Goal: Task Accomplishment & Management: Use online tool/utility

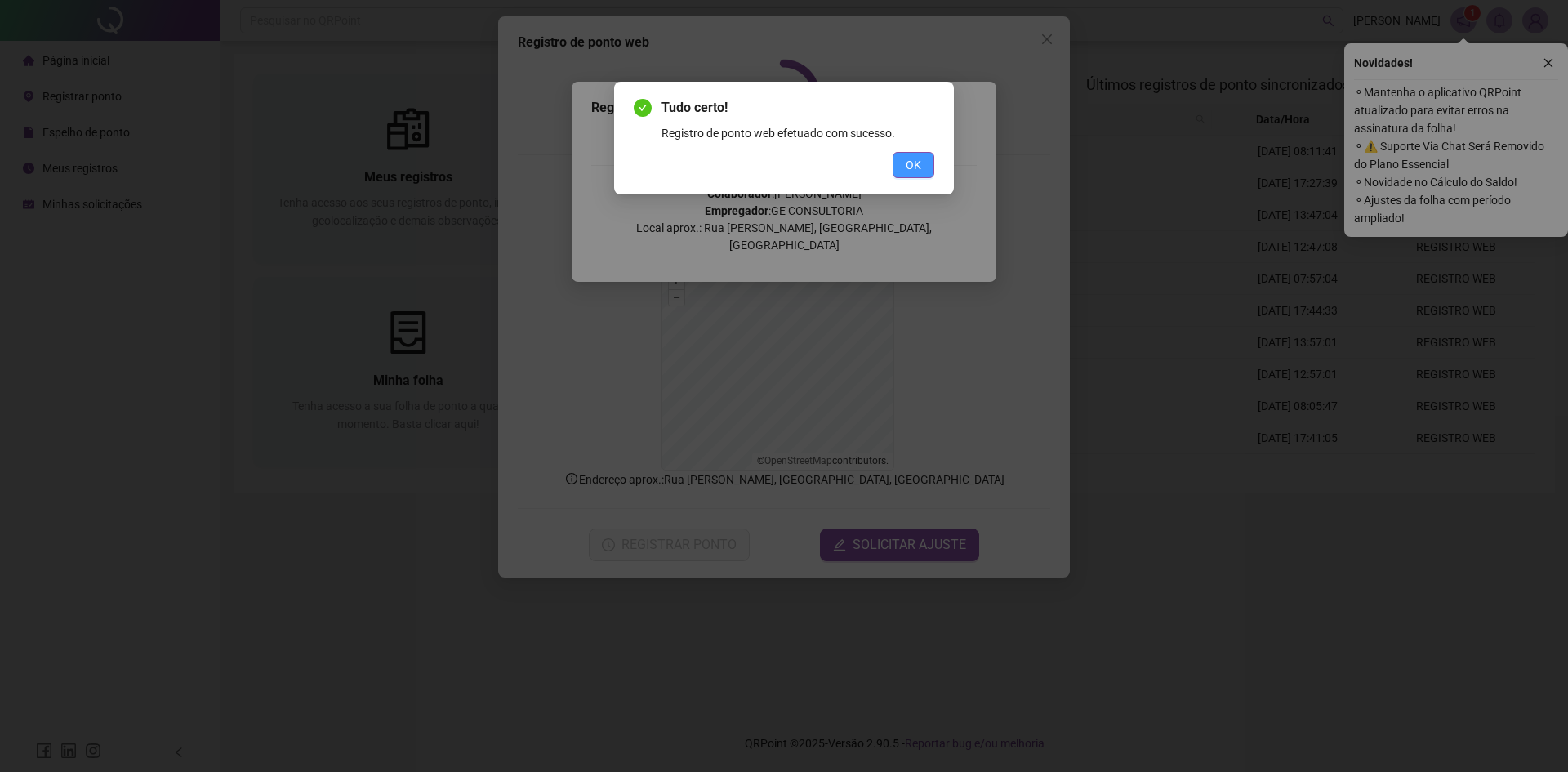
click at [913, 172] on span "OK" at bounding box center [913, 164] width 15 height 18
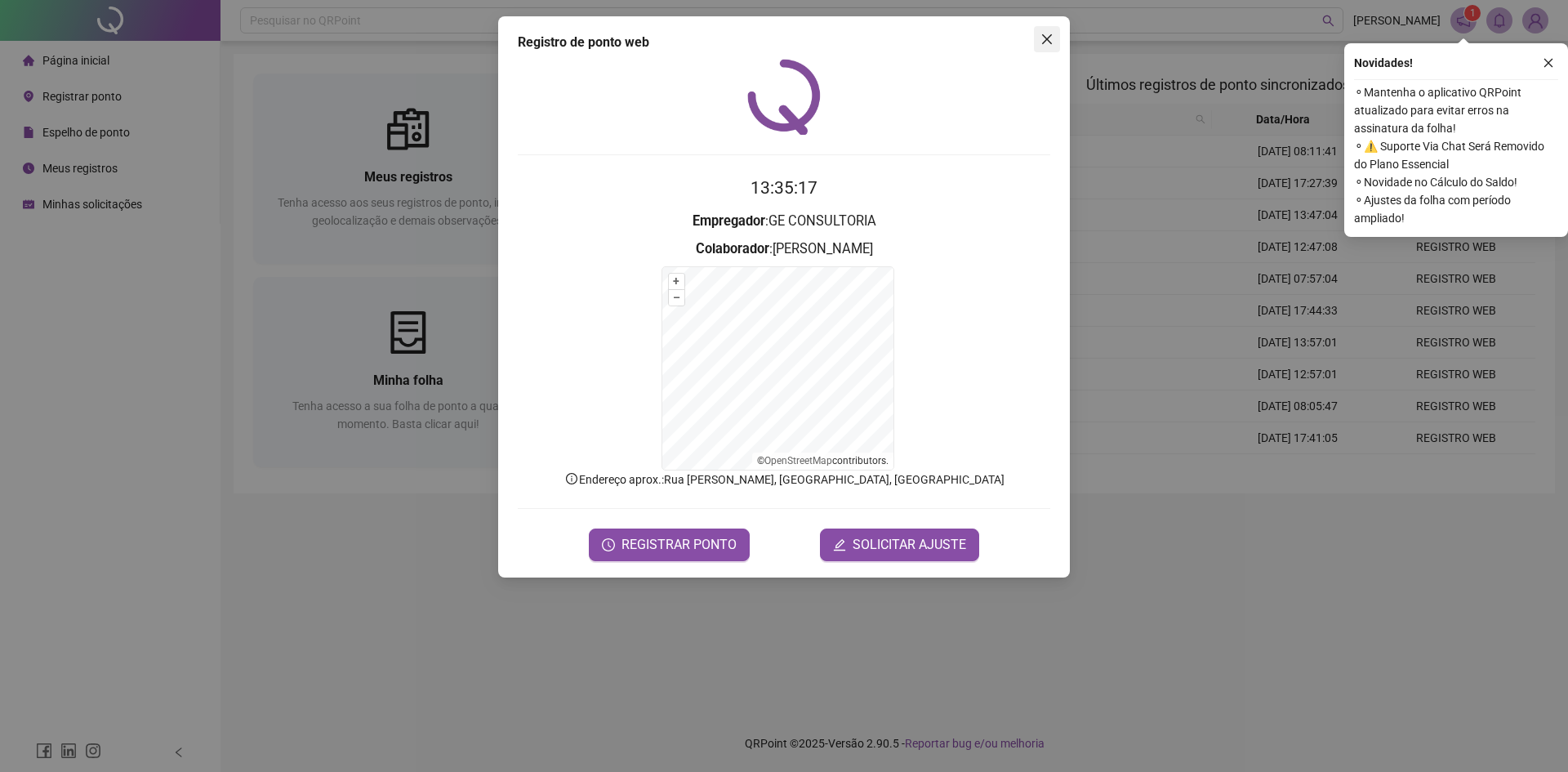
click at [1045, 34] on icon "close" at bounding box center [1048, 40] width 13 height 13
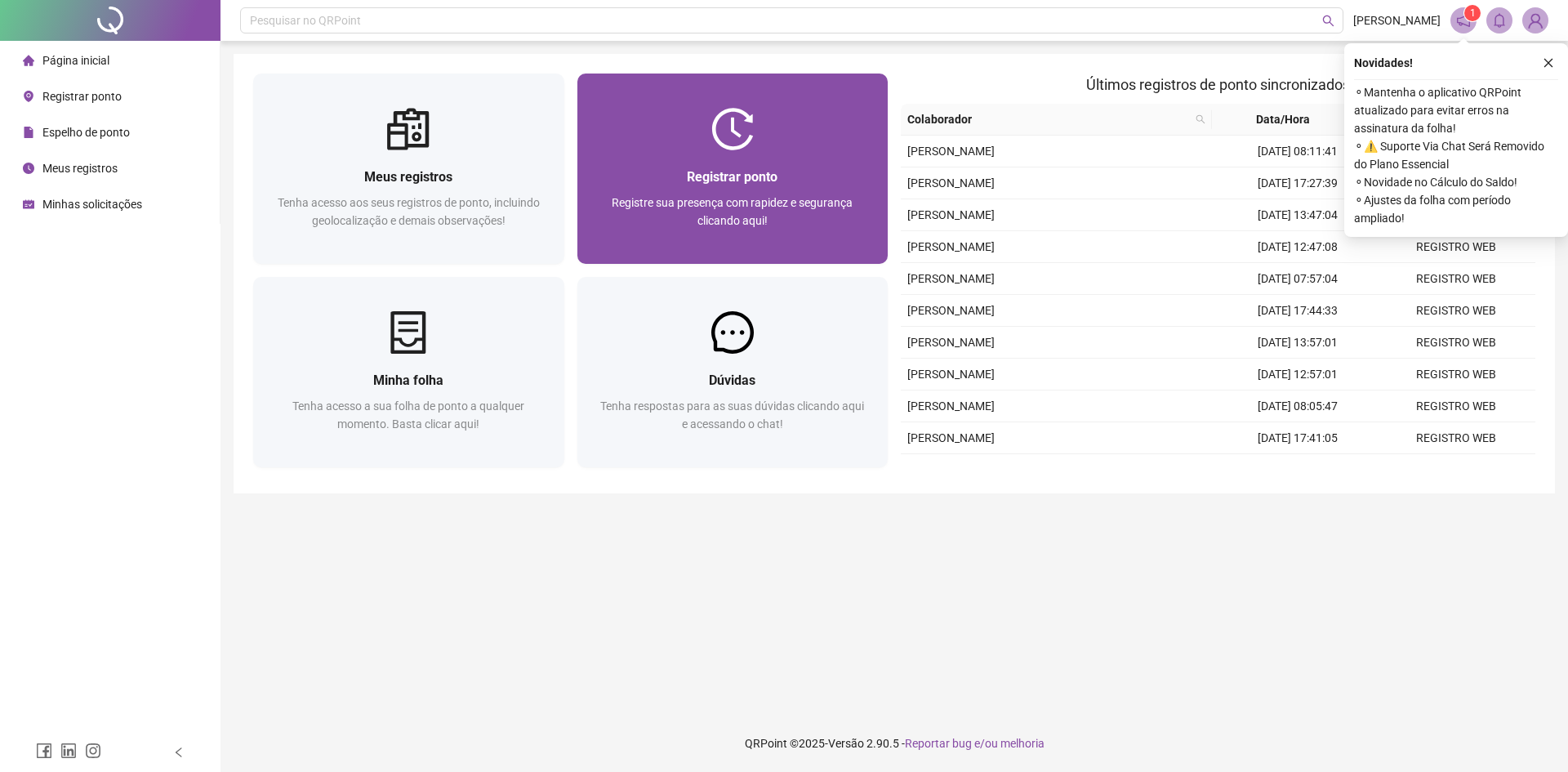
click at [710, 156] on div "Registrar ponto Registre sua presença com rapidez e segurança clicando aqui!" at bounding box center [732, 207] width 311 height 113
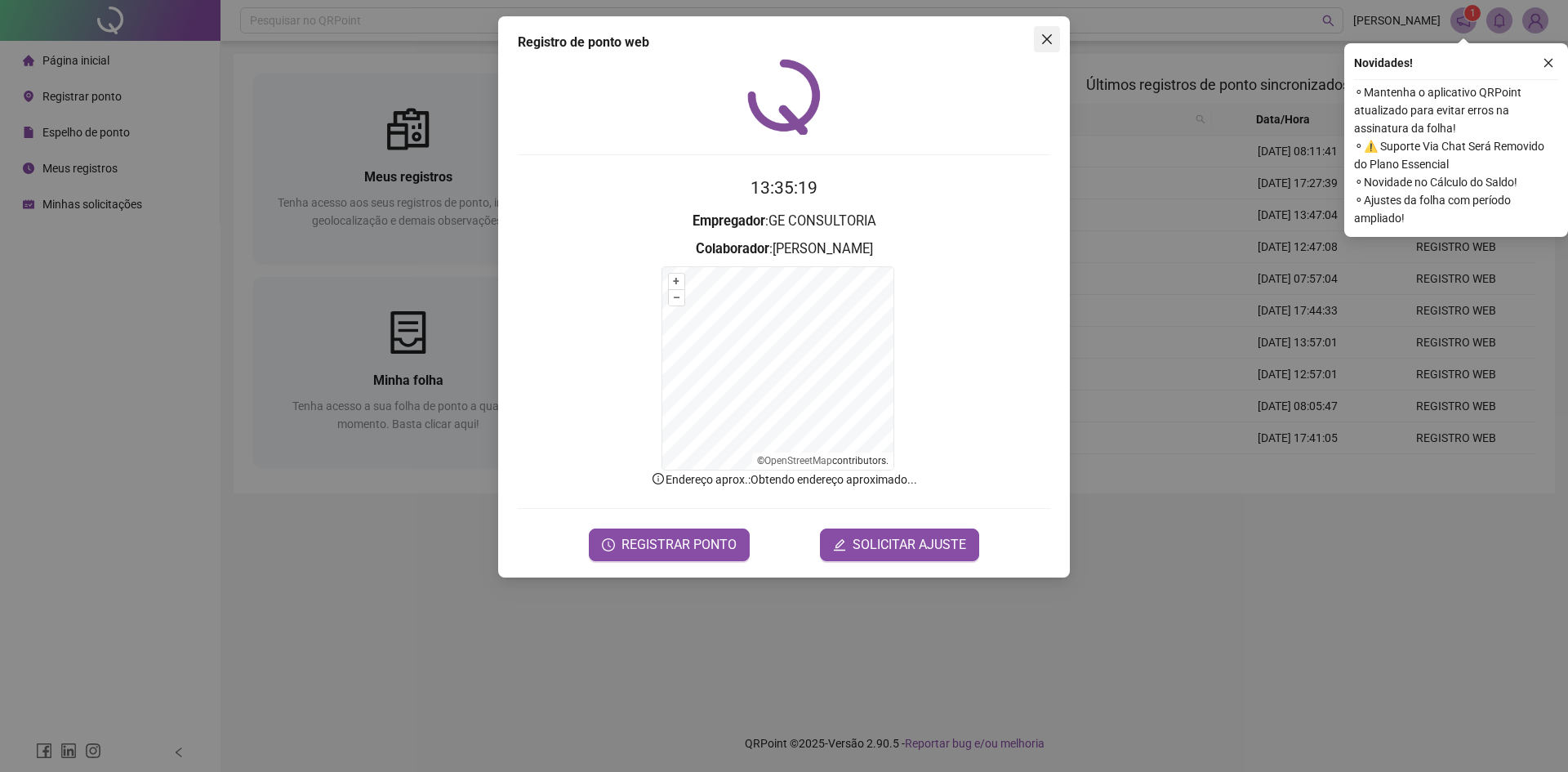
click at [1044, 37] on icon "close" at bounding box center [1047, 39] width 9 height 9
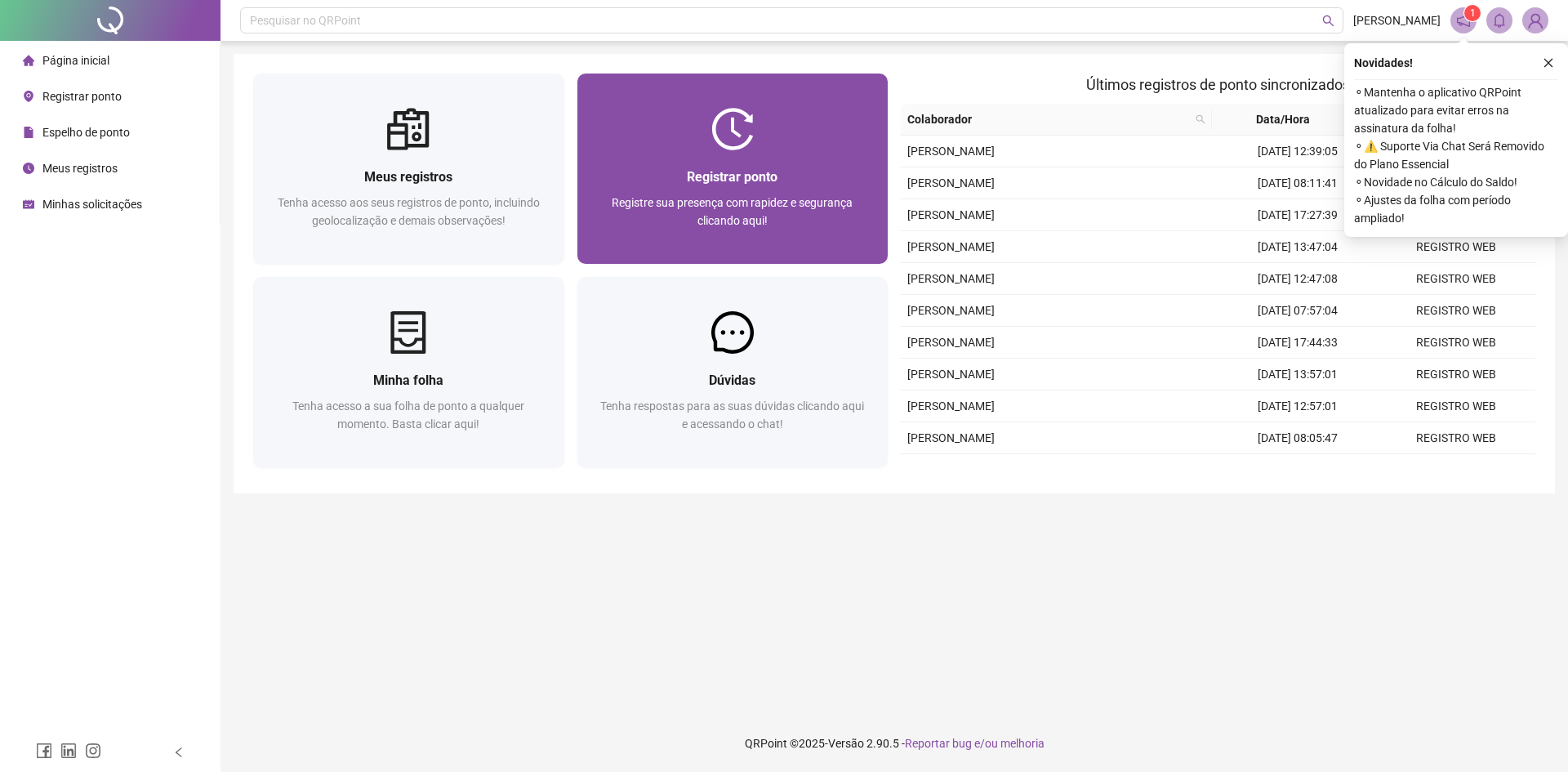
click at [806, 176] on div "Registrar ponto" at bounding box center [733, 177] width 272 height 21
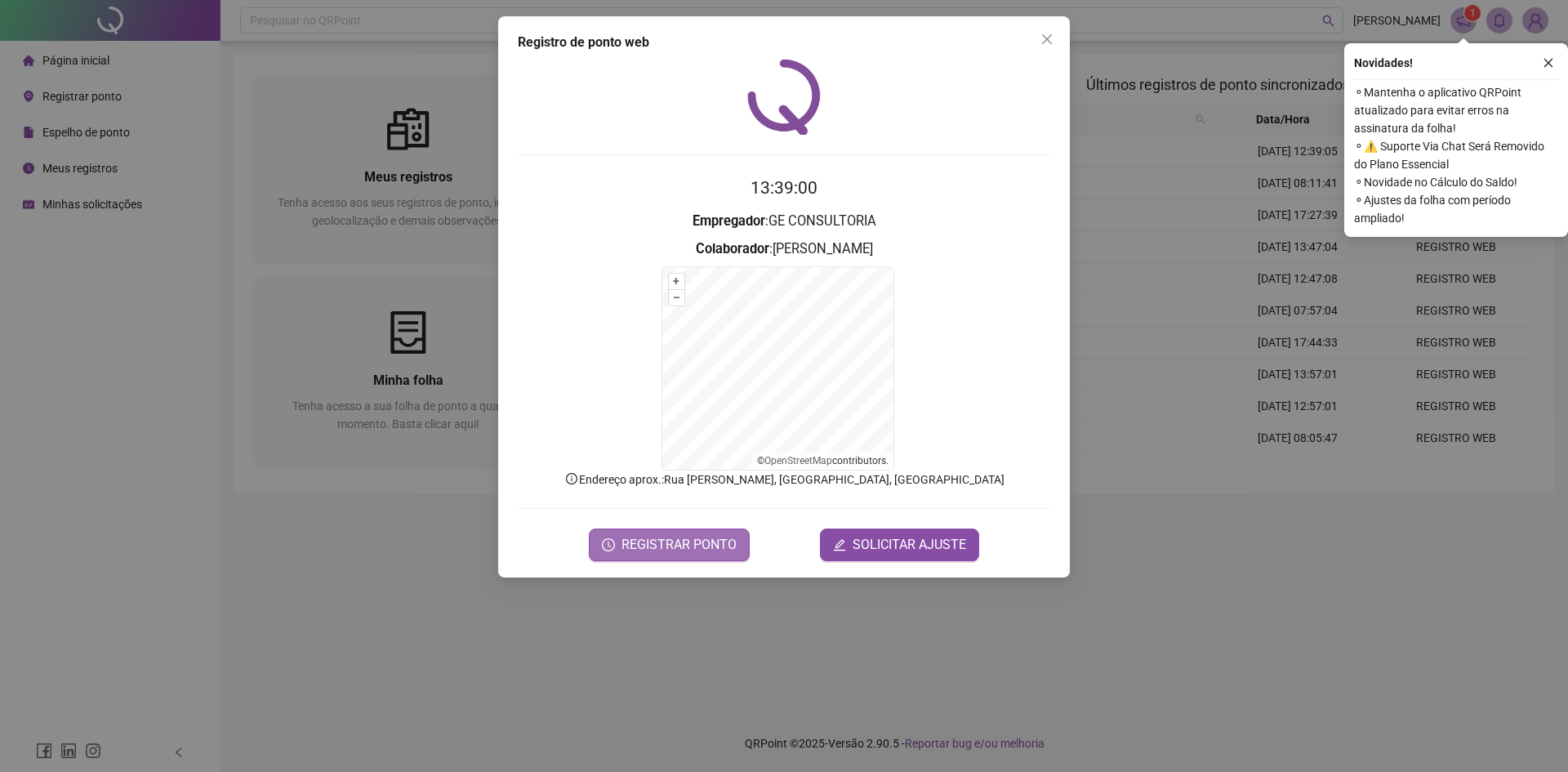
click at [722, 558] on button "REGISTRAR PONTO" at bounding box center [669, 544] width 161 height 33
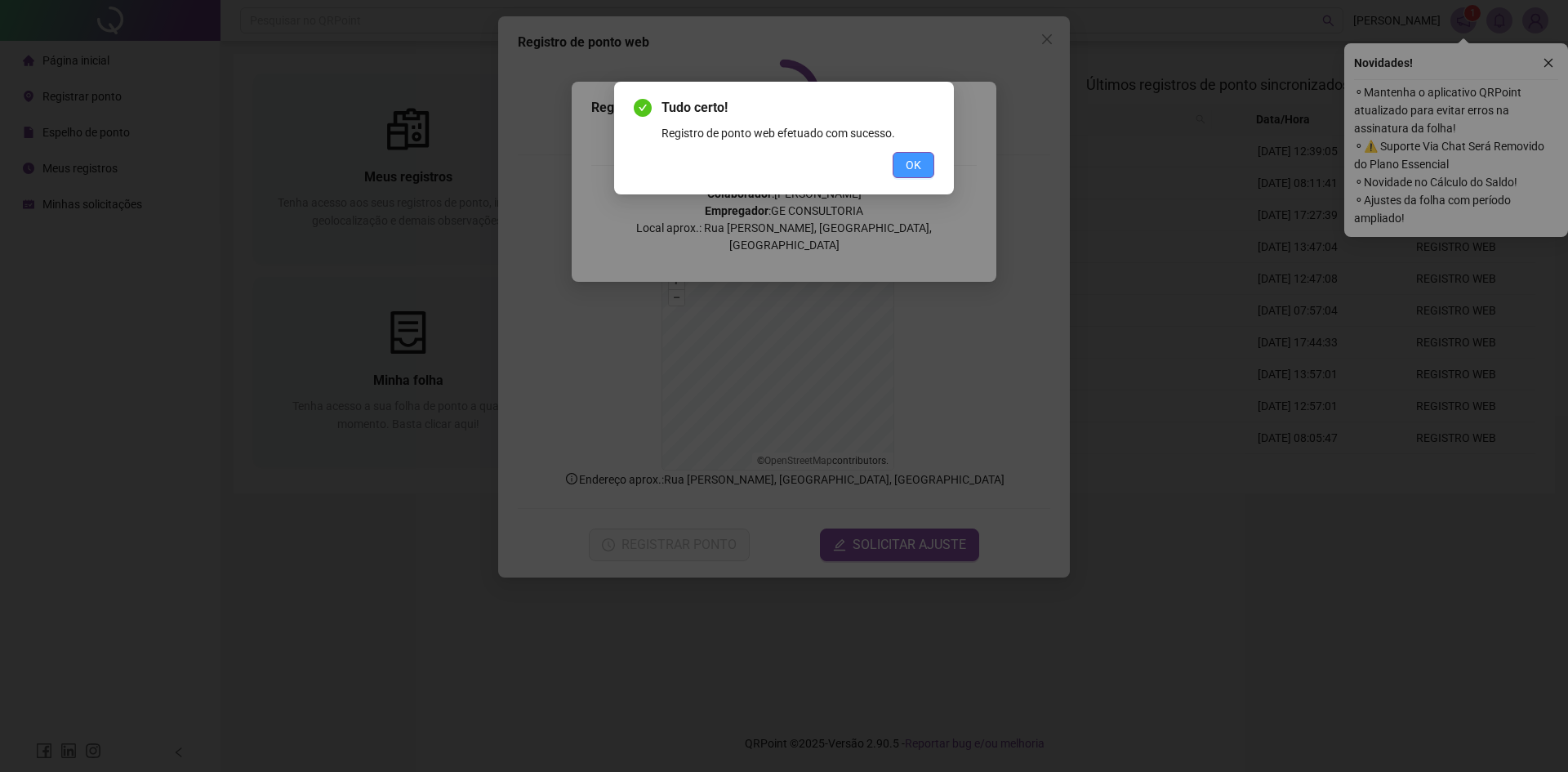
click at [920, 170] on span "OK" at bounding box center [913, 164] width 15 height 18
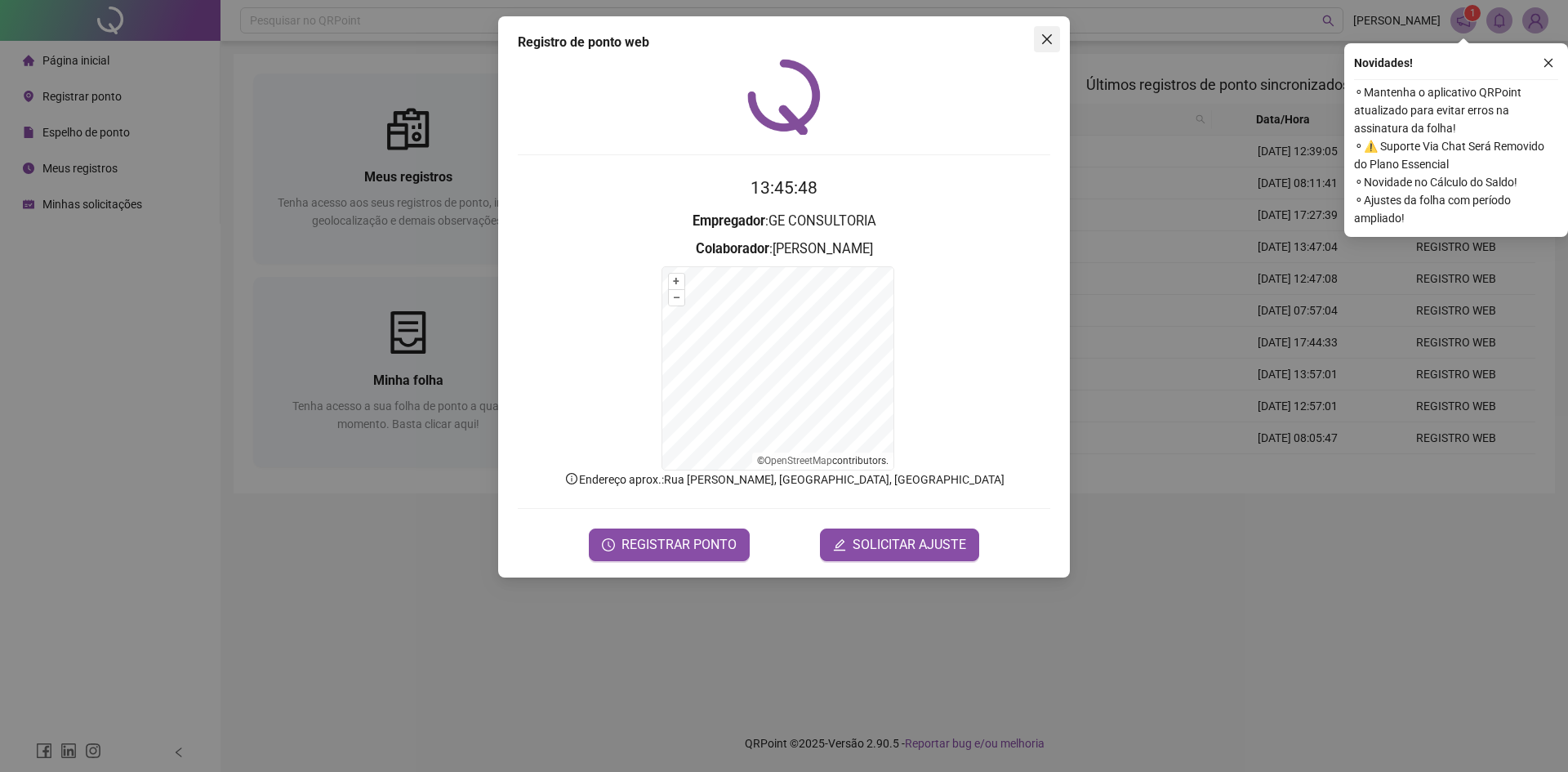
click at [1041, 45] on icon "close" at bounding box center [1048, 40] width 13 height 13
